Goal: Information Seeking & Learning: Learn about a topic

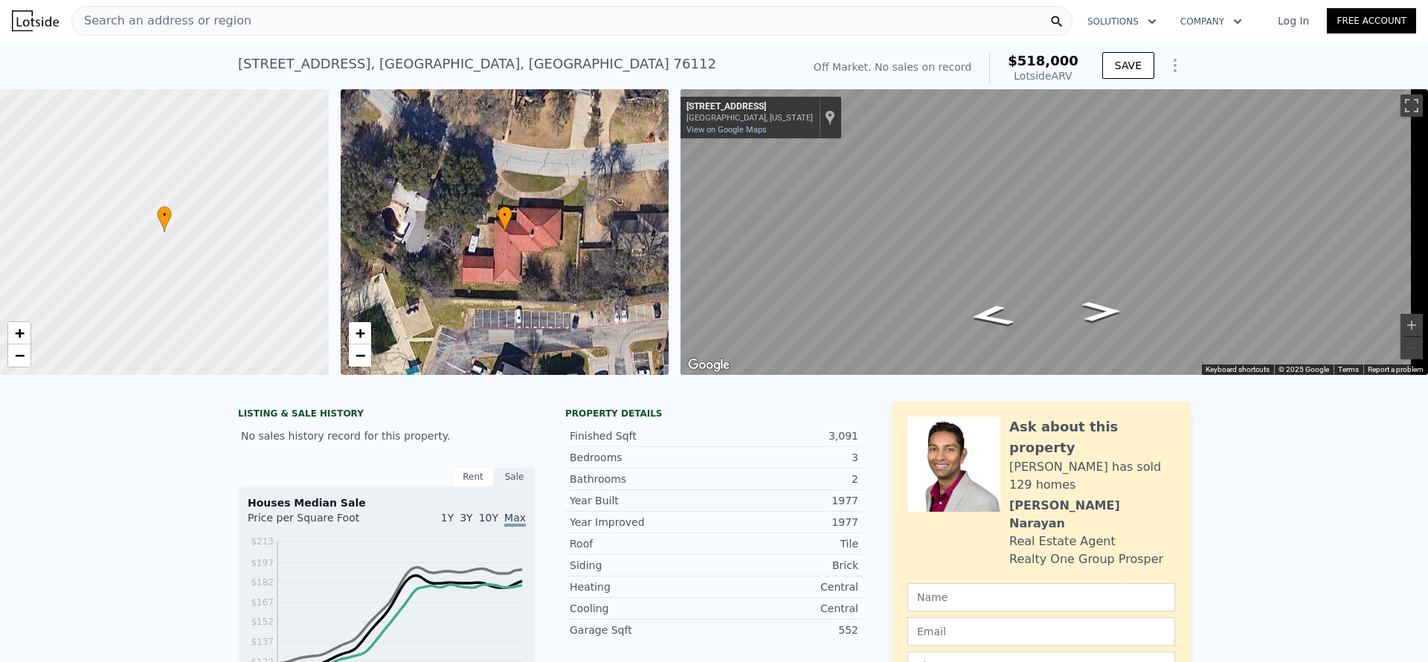
click at [344, 12] on div "Search an address or region" at bounding box center [571, 21] width 1001 height 30
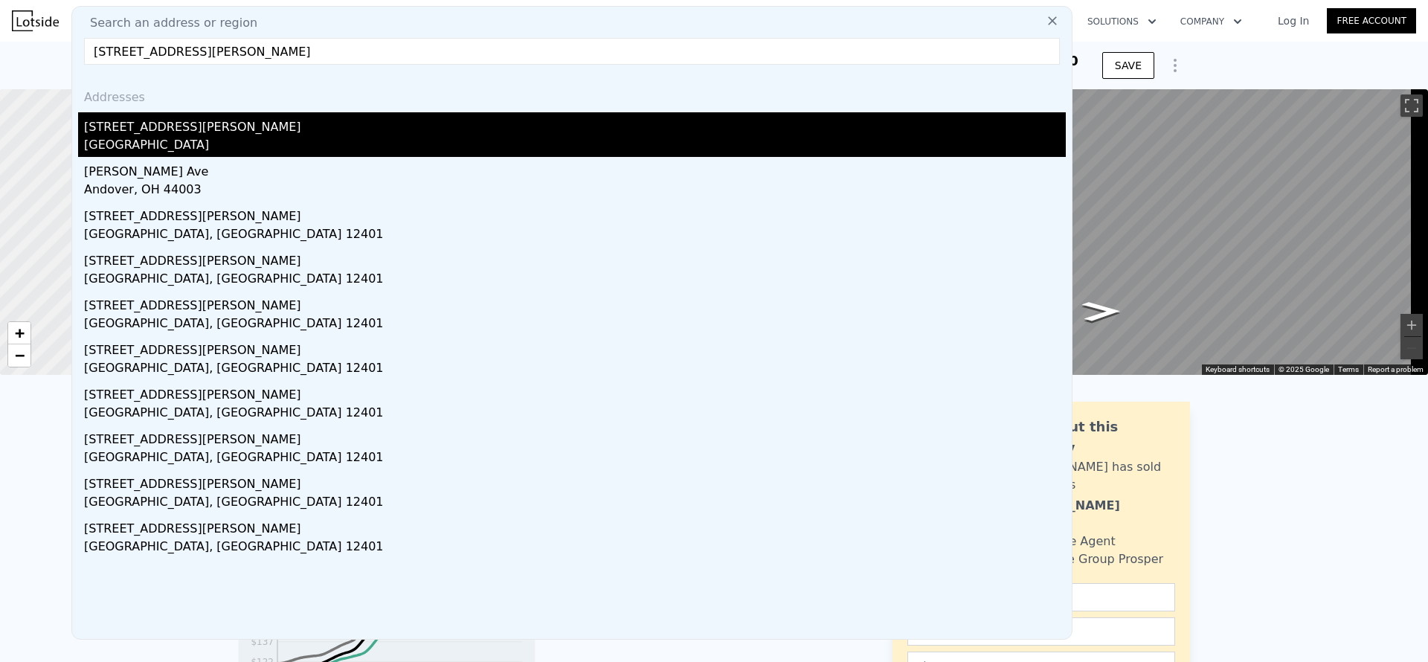
type input "[STREET_ADDRESS][PERSON_NAME]"
click at [247, 132] on div "[STREET_ADDRESS][PERSON_NAME]" at bounding box center [574, 124] width 981 height 24
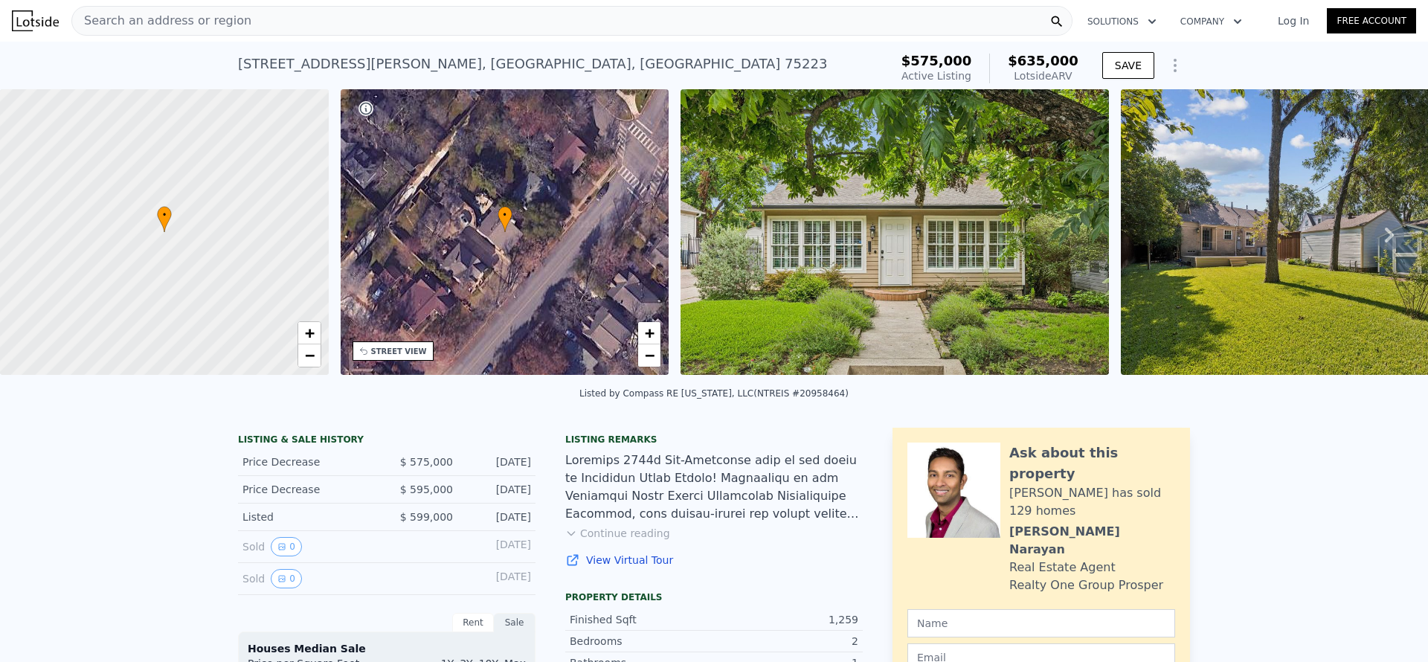
click at [340, 60] on div "[STREET_ADDRESS][PERSON_NAME]" at bounding box center [532, 64] width 589 height 21
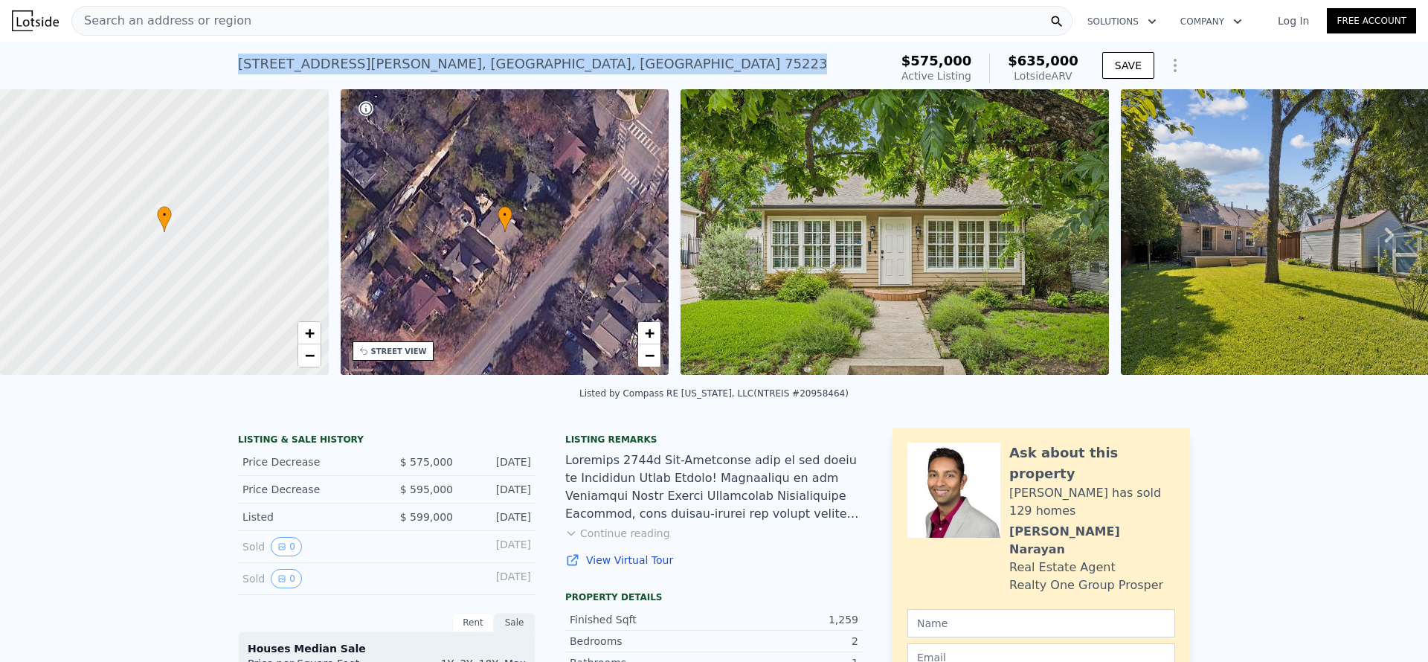
click at [340, 60] on div "[STREET_ADDRESS][PERSON_NAME]" at bounding box center [532, 64] width 589 height 21
copy div "[STREET_ADDRESS][PERSON_NAME] Active at $575k (~ARV $635k )"
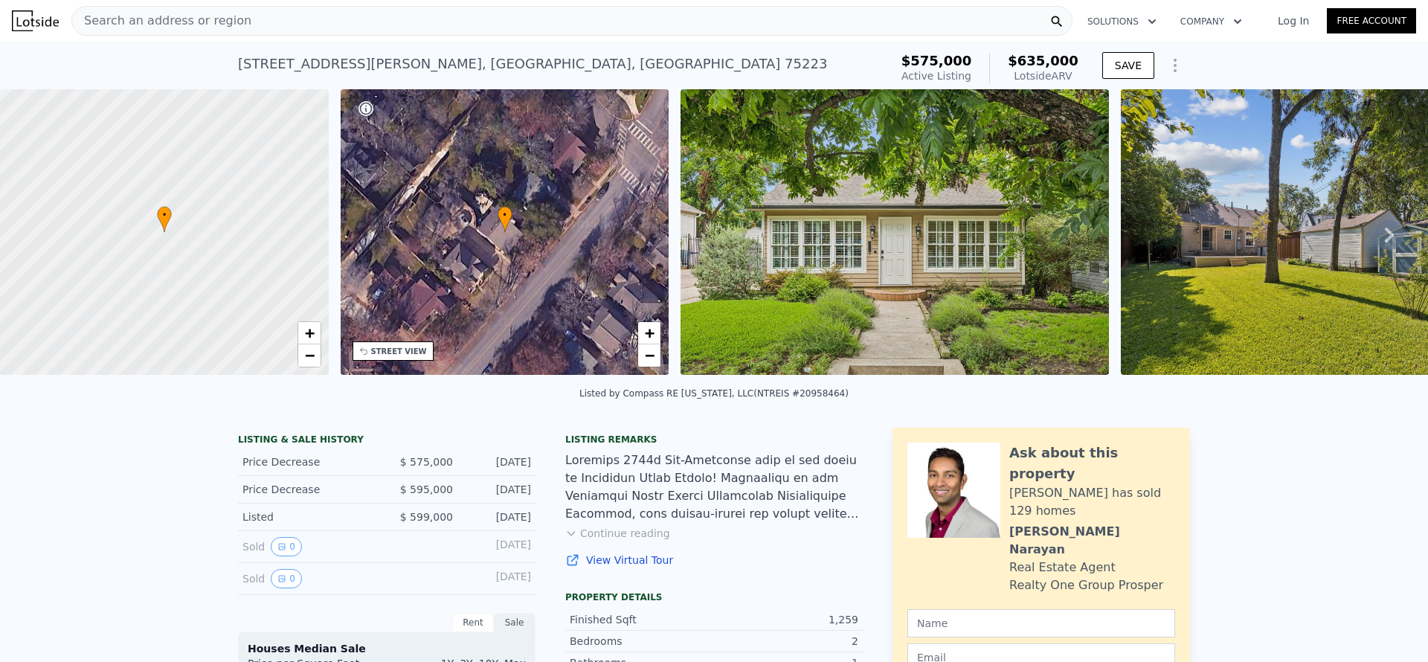
click at [119, 22] on span "Search an address or region" at bounding box center [161, 21] width 179 height 18
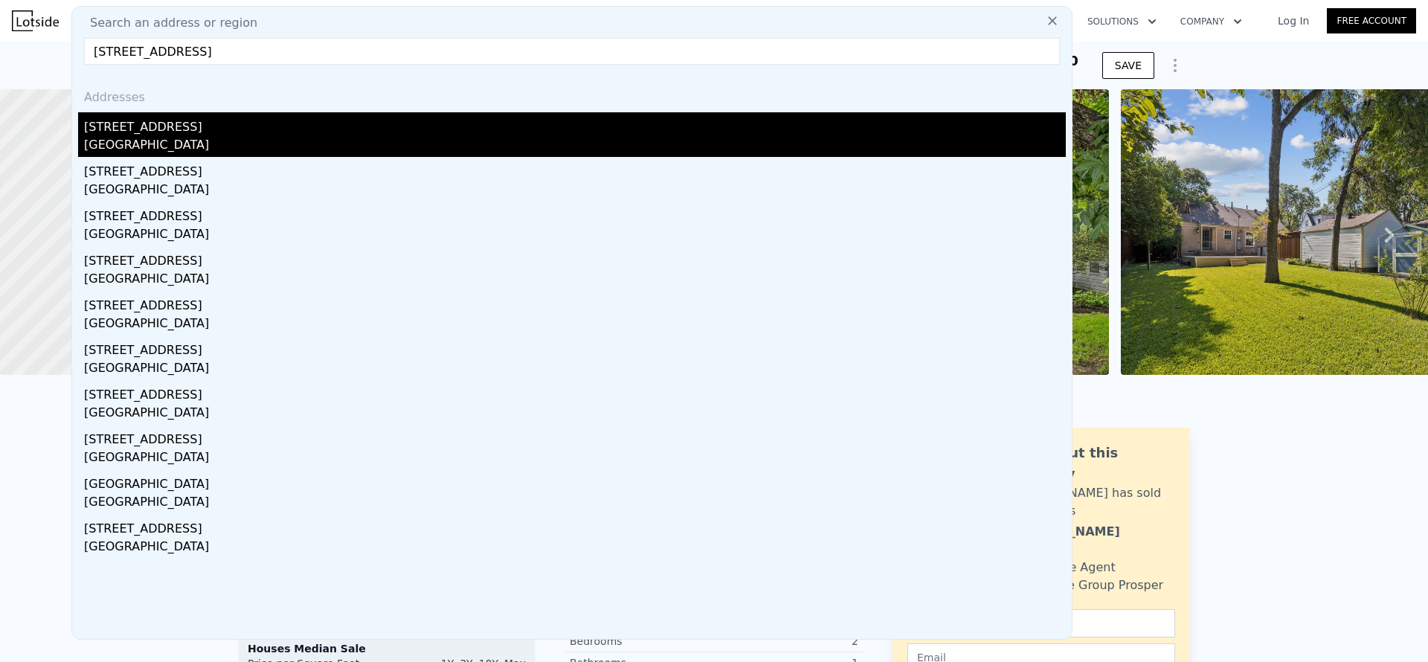
type input "[STREET_ADDRESS]"
click at [157, 122] on div "[STREET_ADDRESS]" at bounding box center [574, 124] width 981 height 24
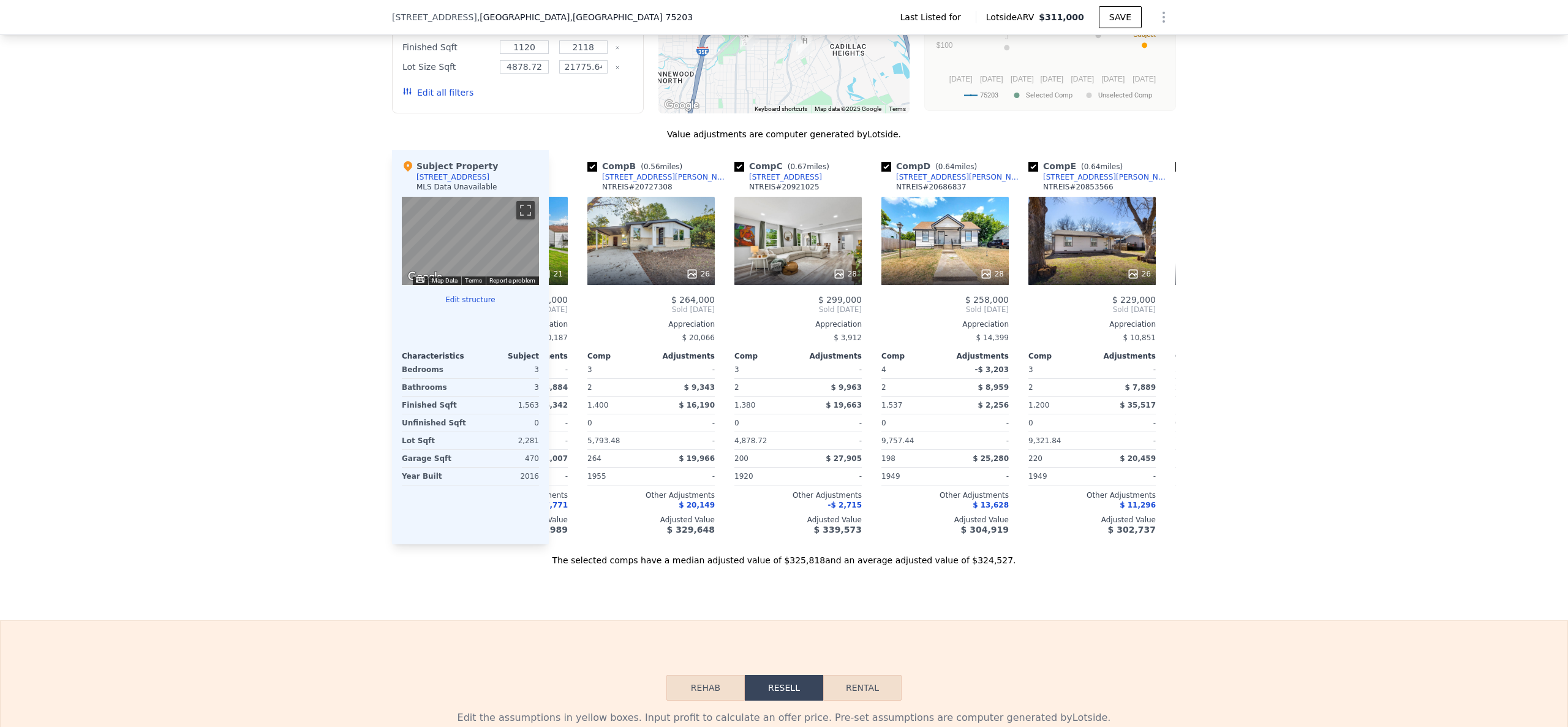
scroll to position [0, 128]
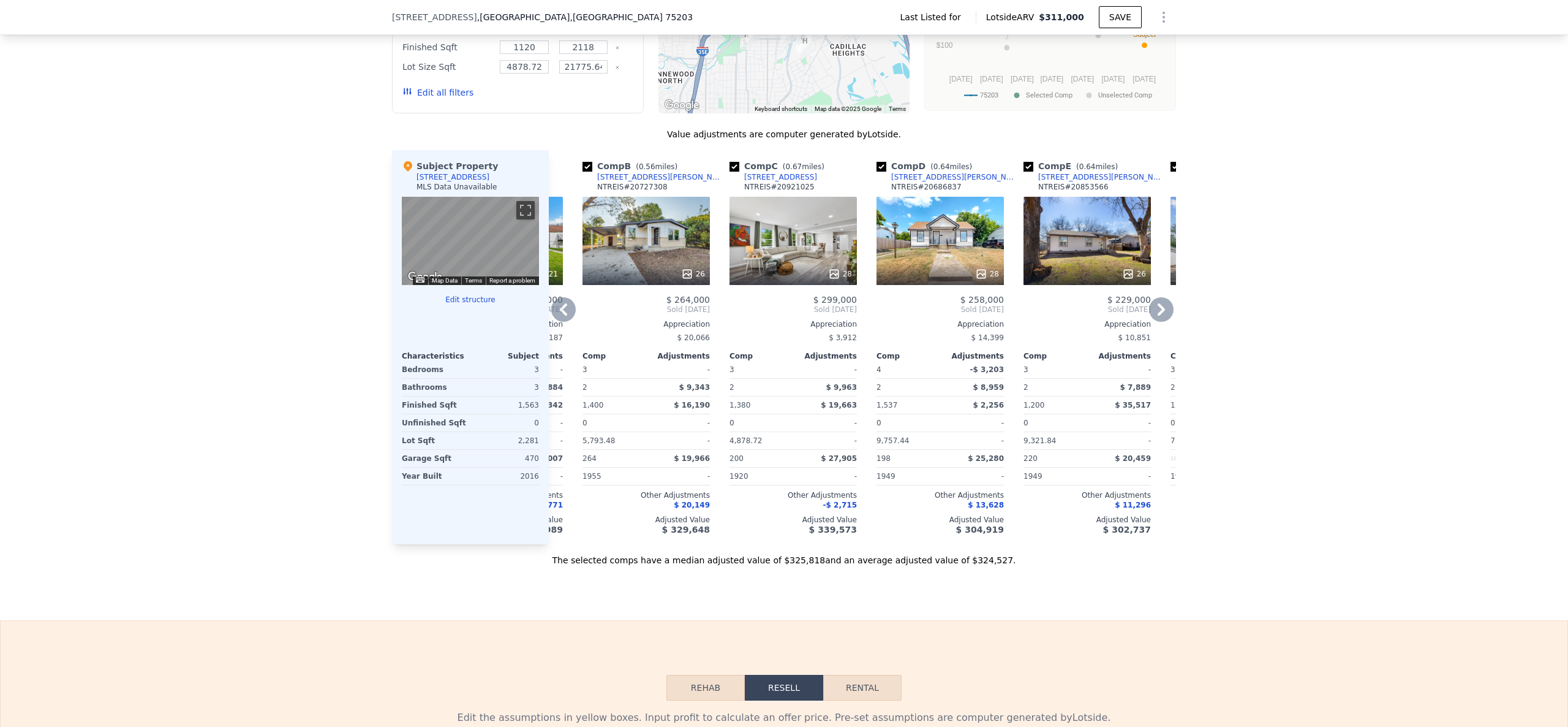
click at [954, 467] on div "$ 25,280" at bounding box center [973, 458] width 61 height 17
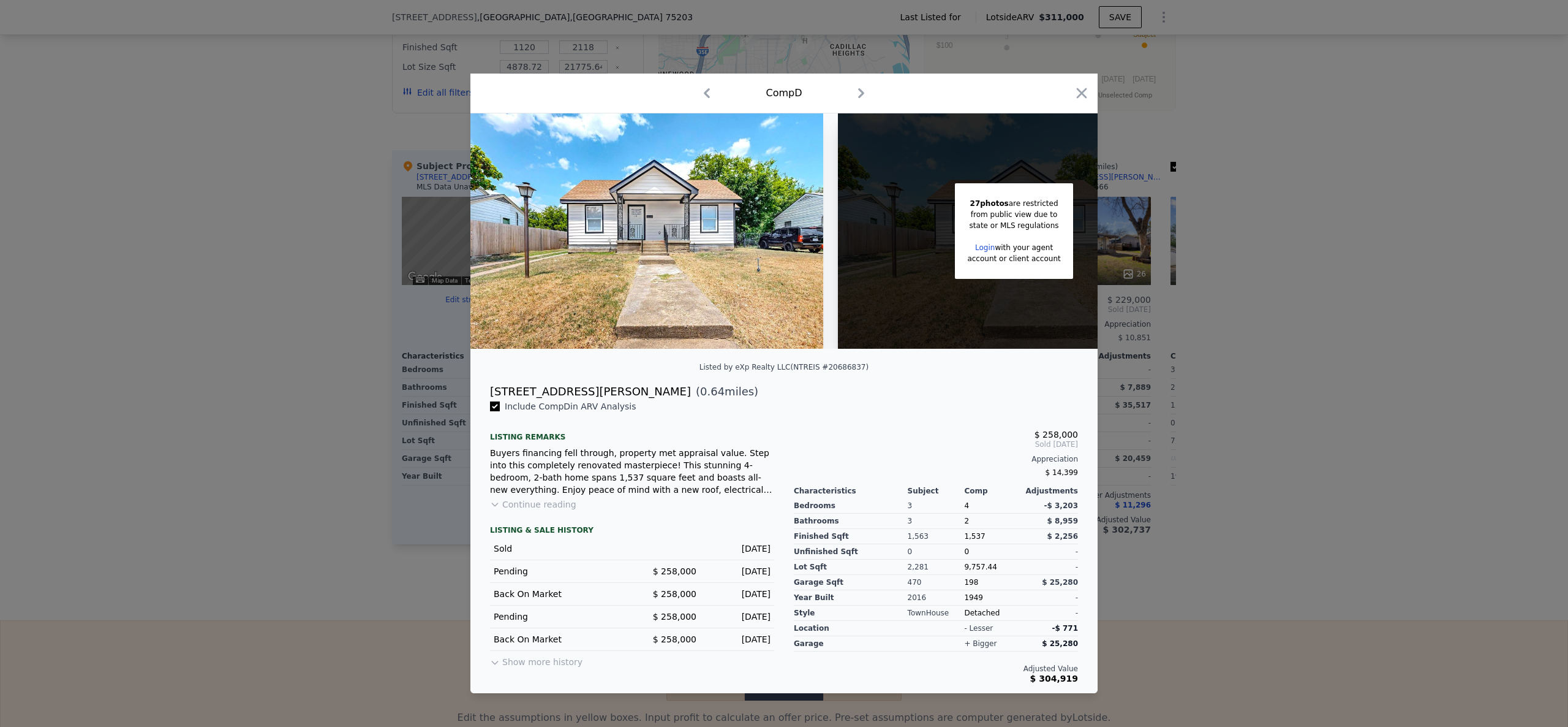
click at [237, 318] on div at bounding box center [784, 364] width 1568 height 727
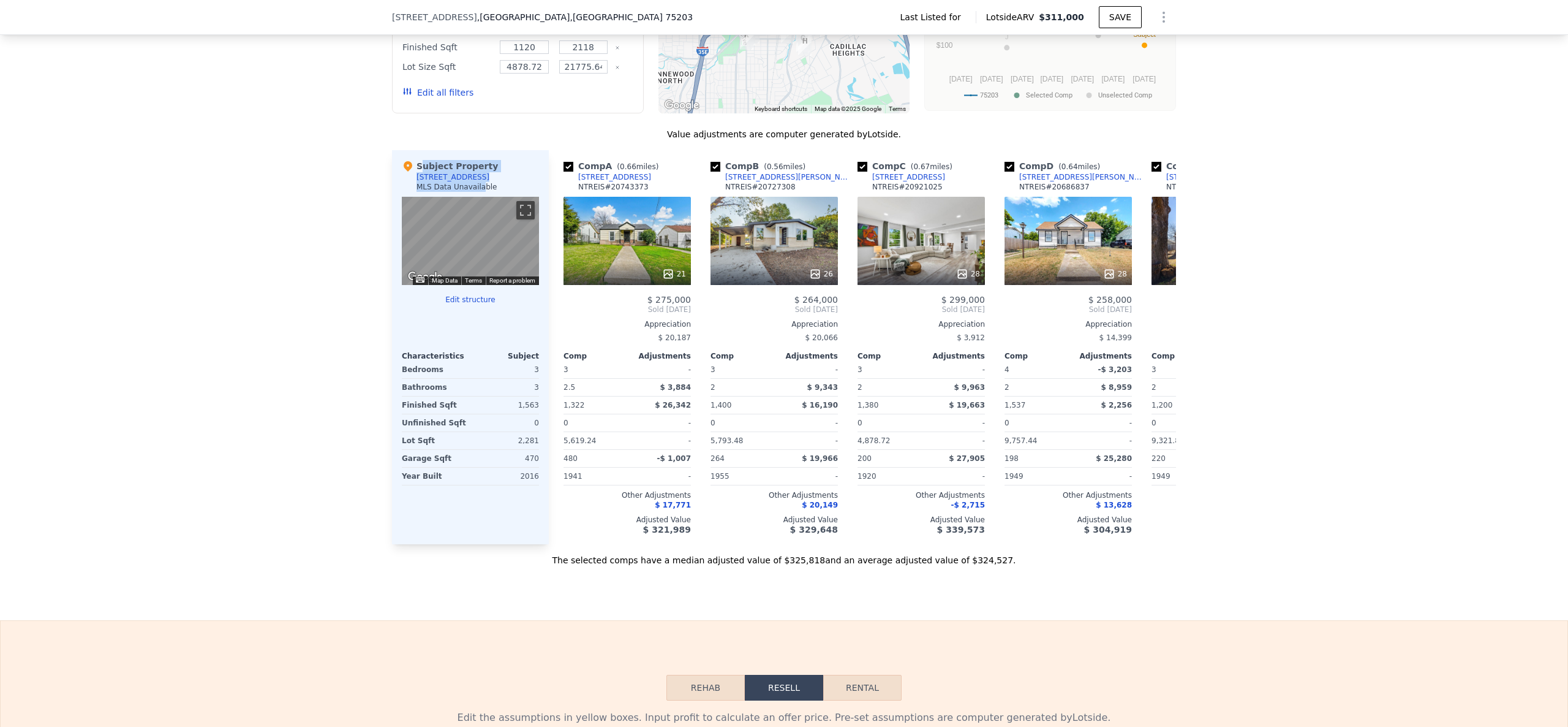
drag, startPoint x: 393, startPoint y: 211, endPoint x: 481, endPoint y: 199, distance: 88.8
click at [467, 197] on div "Subject Property [STREET_ADDRESS] MLS Data Unavailable" at bounding box center [470, 178] width 138 height 37
drag, startPoint x: 516, startPoint y: 14, endPoint x: 368, endPoint y: 28, distance: 148.7
click at [368, 28] on div "[STREET_ADDRESS] Last Listed for Lotside ARV $311,000 SAVE" at bounding box center [784, 17] width 1568 height 35
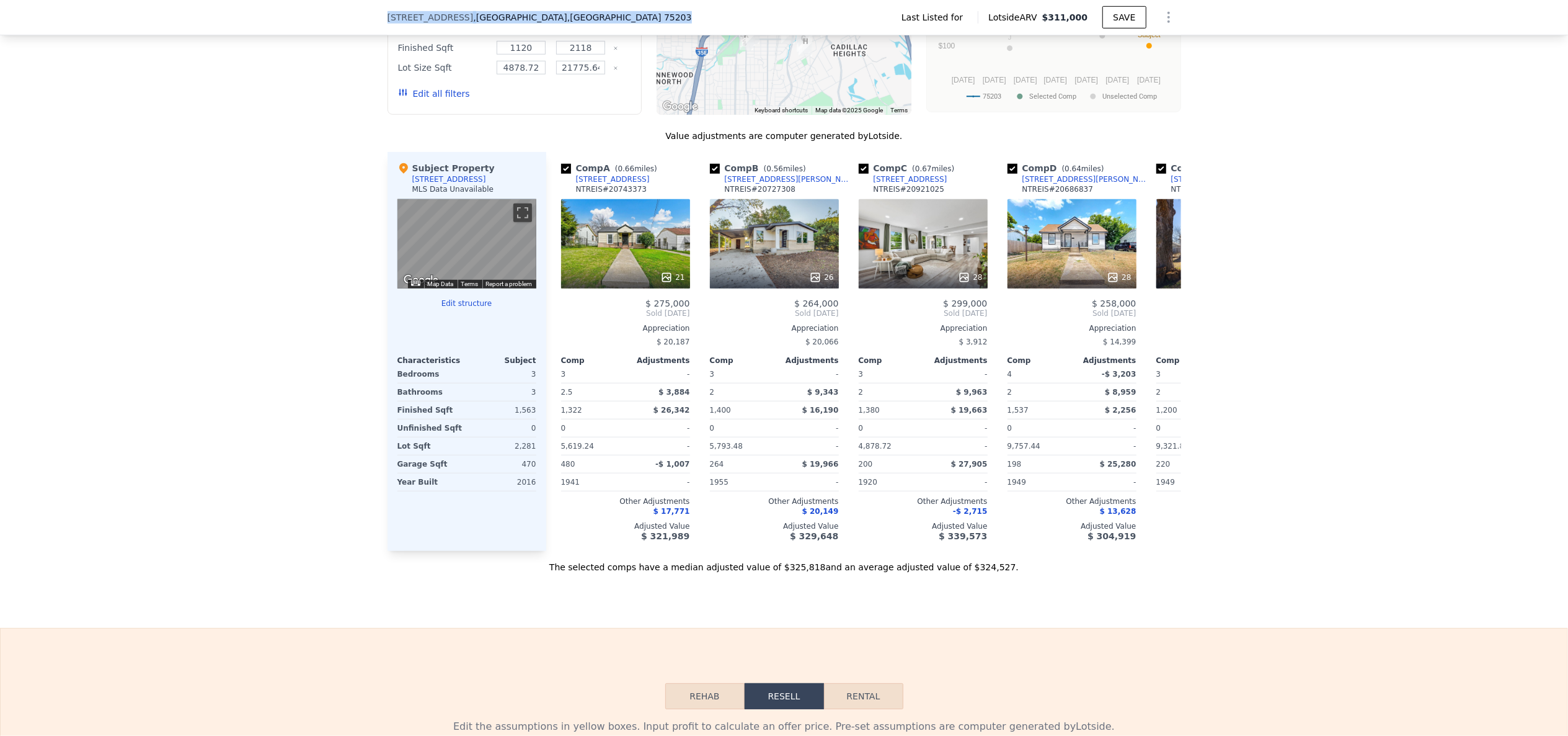
copy div "[STREET_ADDRESS]"
